Goal: Transaction & Acquisition: Purchase product/service

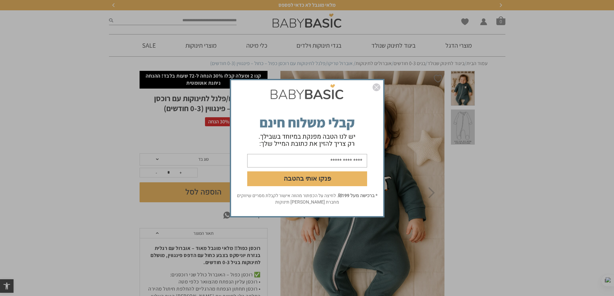
click at [377, 88] on img "סגור" at bounding box center [377, 87] width 8 height 8
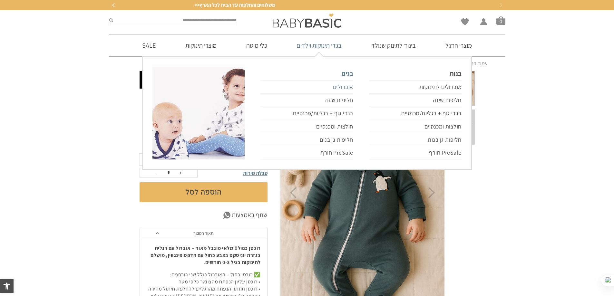
click at [350, 86] on link "אוברולים" at bounding box center [307, 87] width 92 height 14
